Goal: Task Accomplishment & Management: Manage account settings

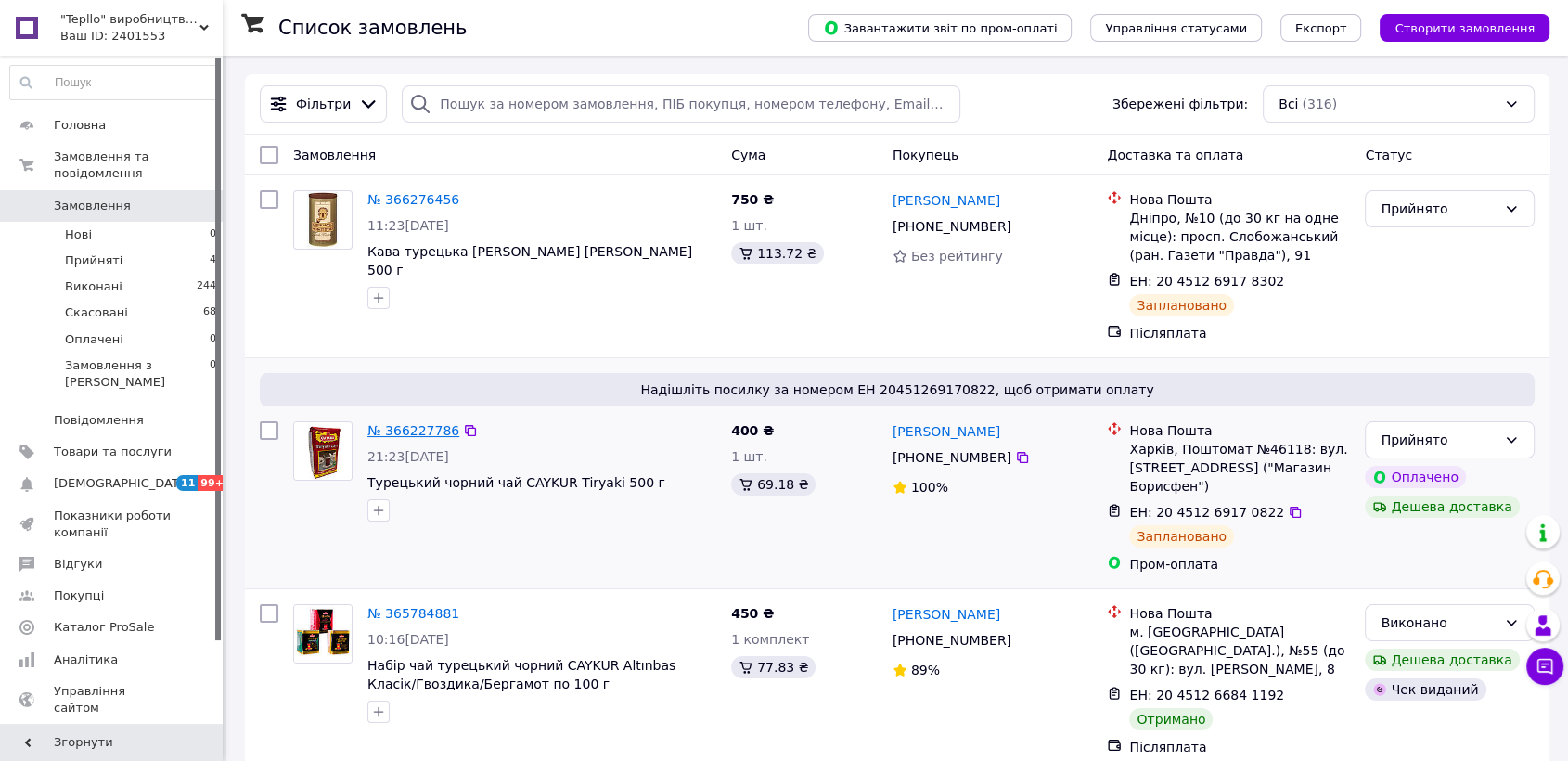
click at [423, 432] on link "№ 366227786" at bounding box center [414, 430] width 92 height 15
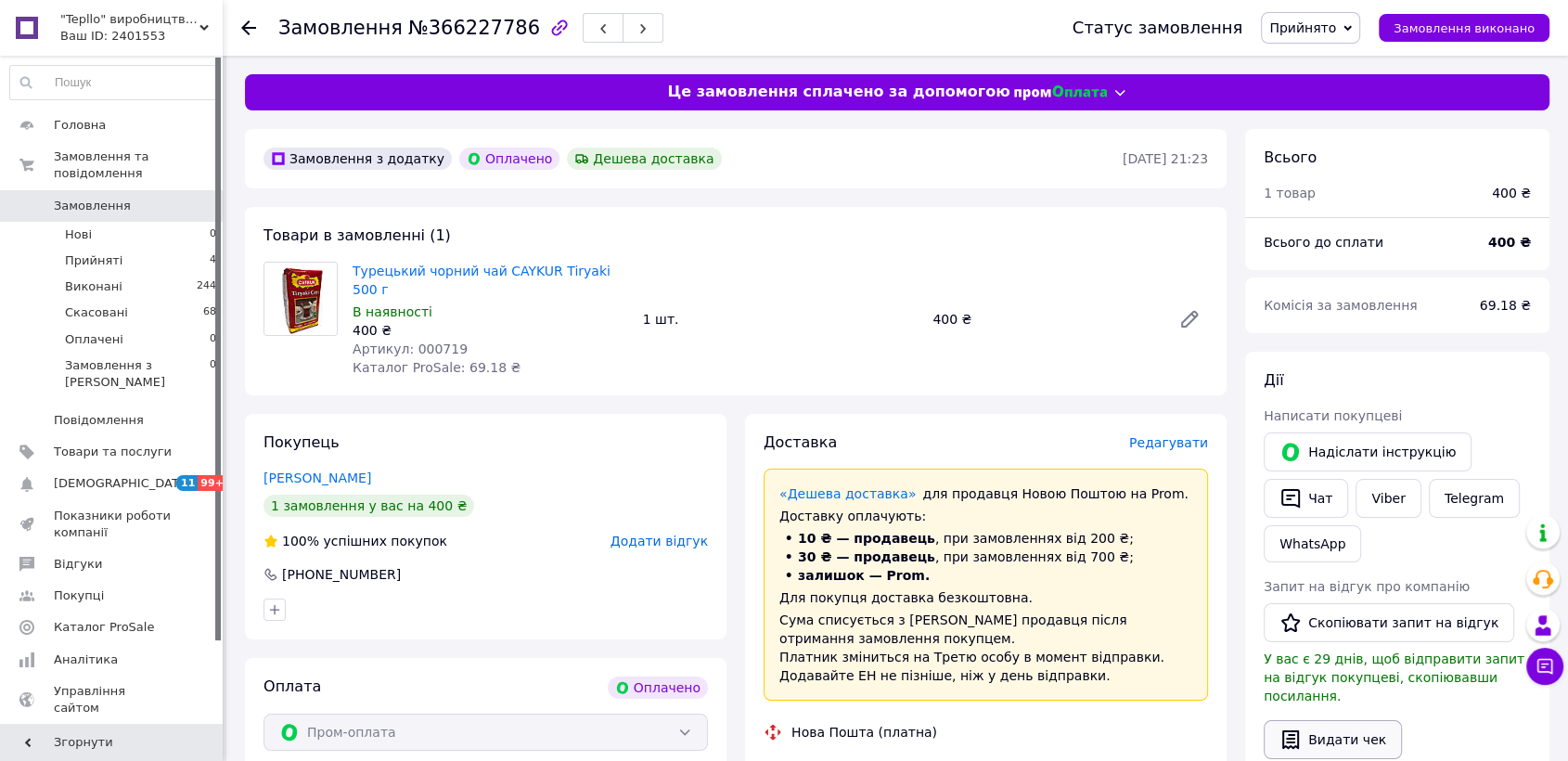
click at [1341, 720] on button "Видати чек" at bounding box center [1332, 739] width 138 height 39
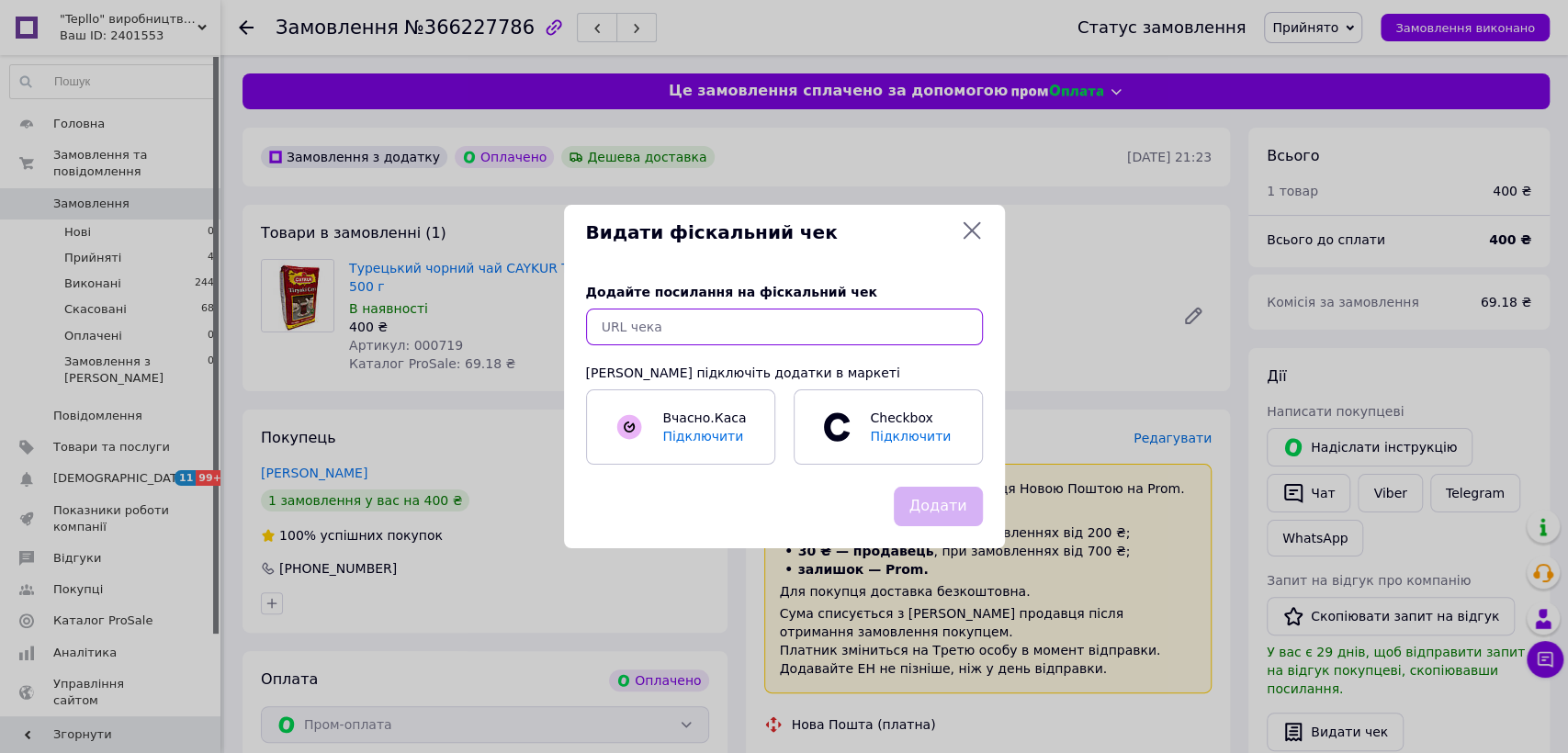
click at [661, 323] on input "text" at bounding box center [784, 327] width 397 height 37
paste input "https://kasa.vchasno.ua/check-viewer/TP4Jhr1bnF4"
type input "https://kasa.vchasno.ua/check-viewer/TP4Jhr1bnF4"
click at [947, 506] on button "Додати" at bounding box center [938, 507] width 89 height 40
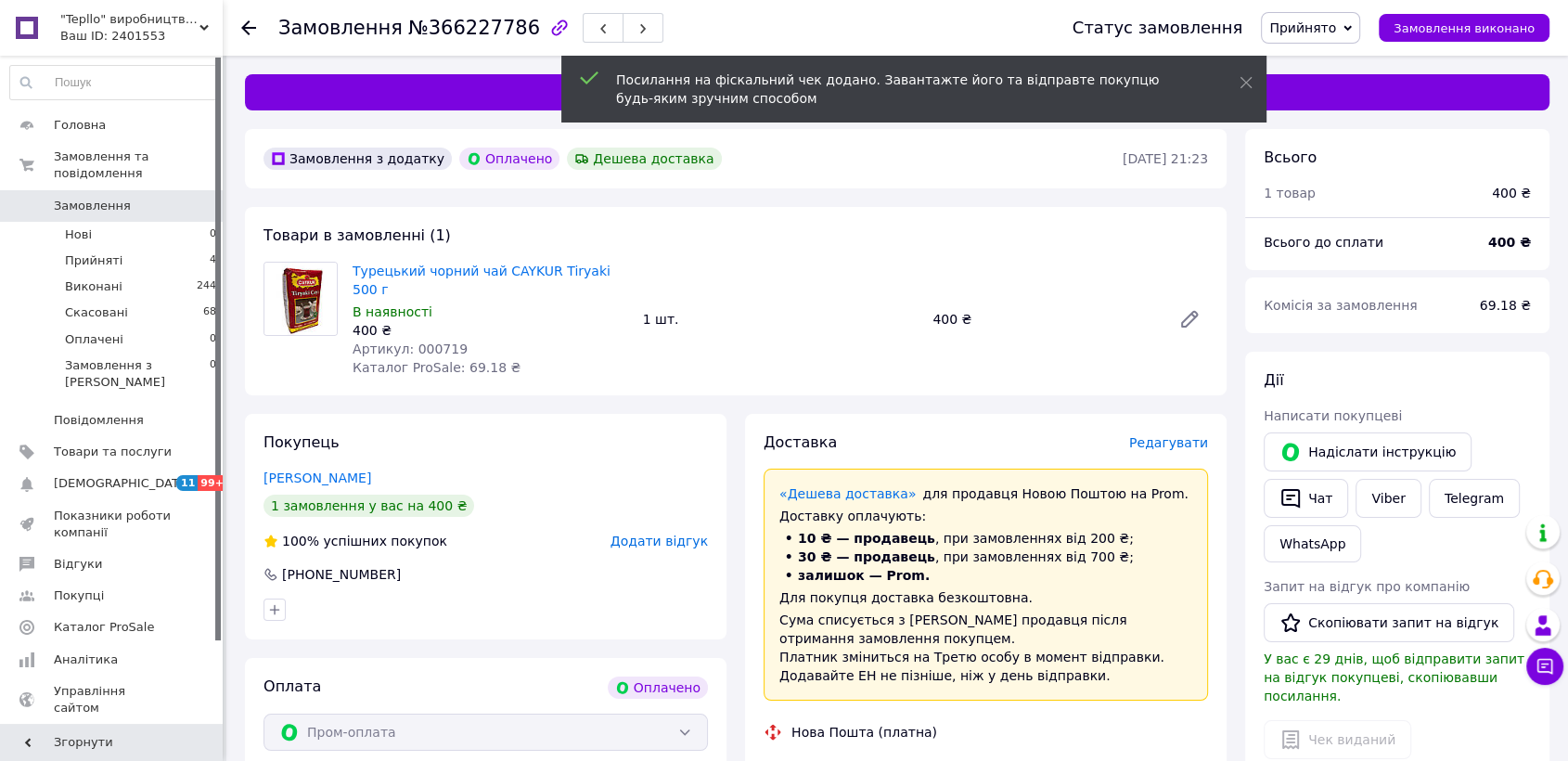
click at [244, 26] on use at bounding box center [248, 27] width 15 height 15
